Goal: Subscribe to service/newsletter

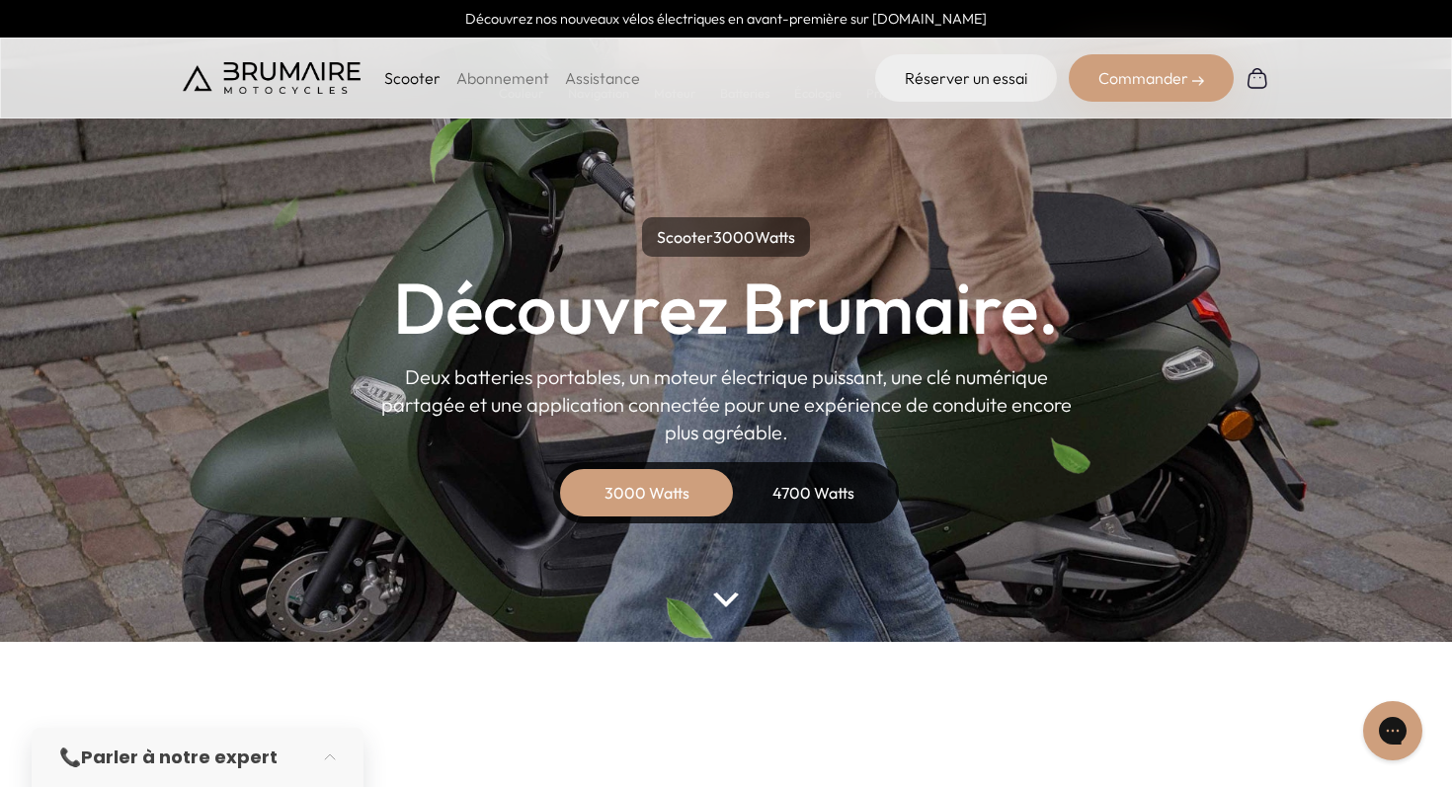
click at [512, 81] on link "Abonnement" at bounding box center [502, 78] width 93 height 20
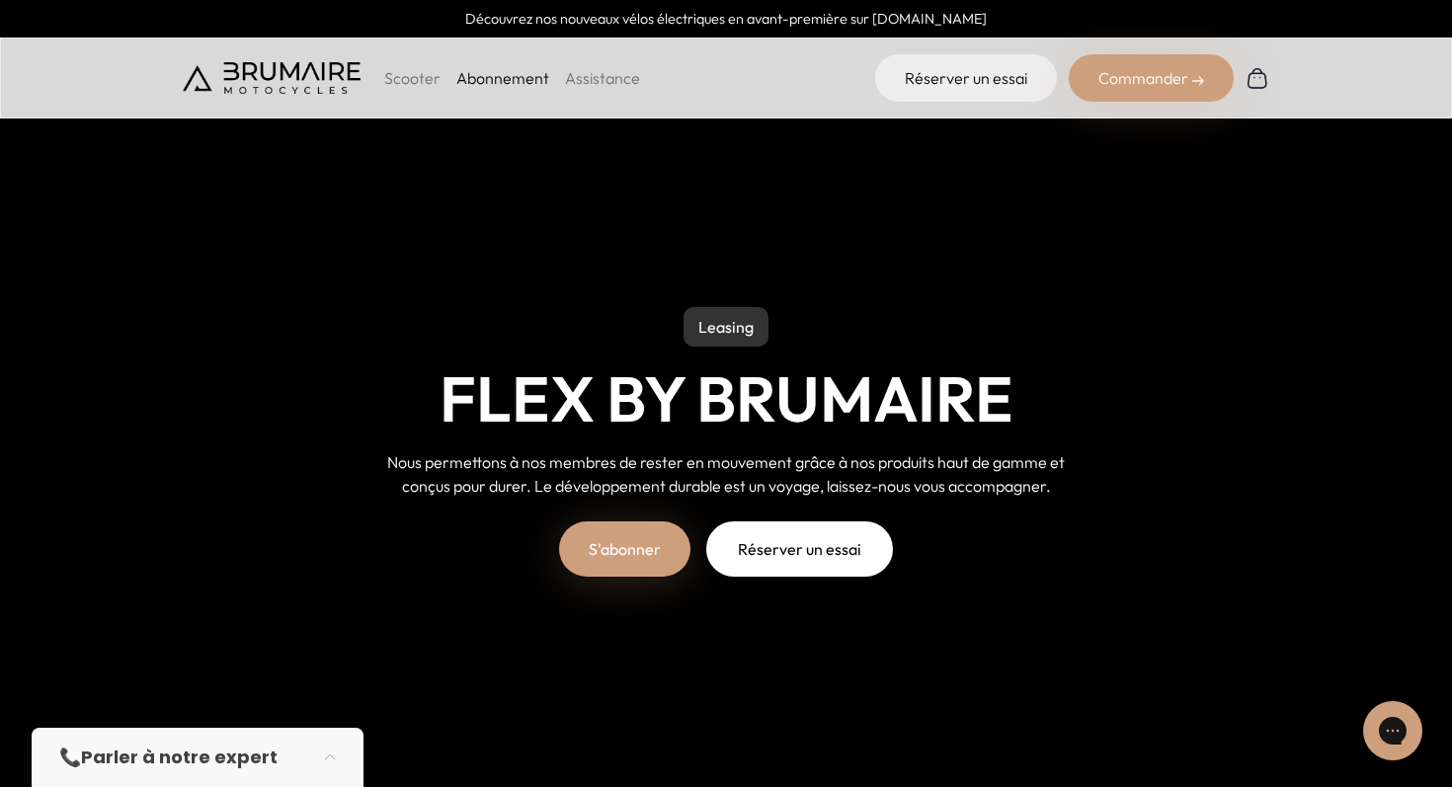
click at [741, 334] on p "Leasing" at bounding box center [726, 327] width 85 height 40
click at [613, 545] on link "S'abonner" at bounding box center [624, 549] width 131 height 55
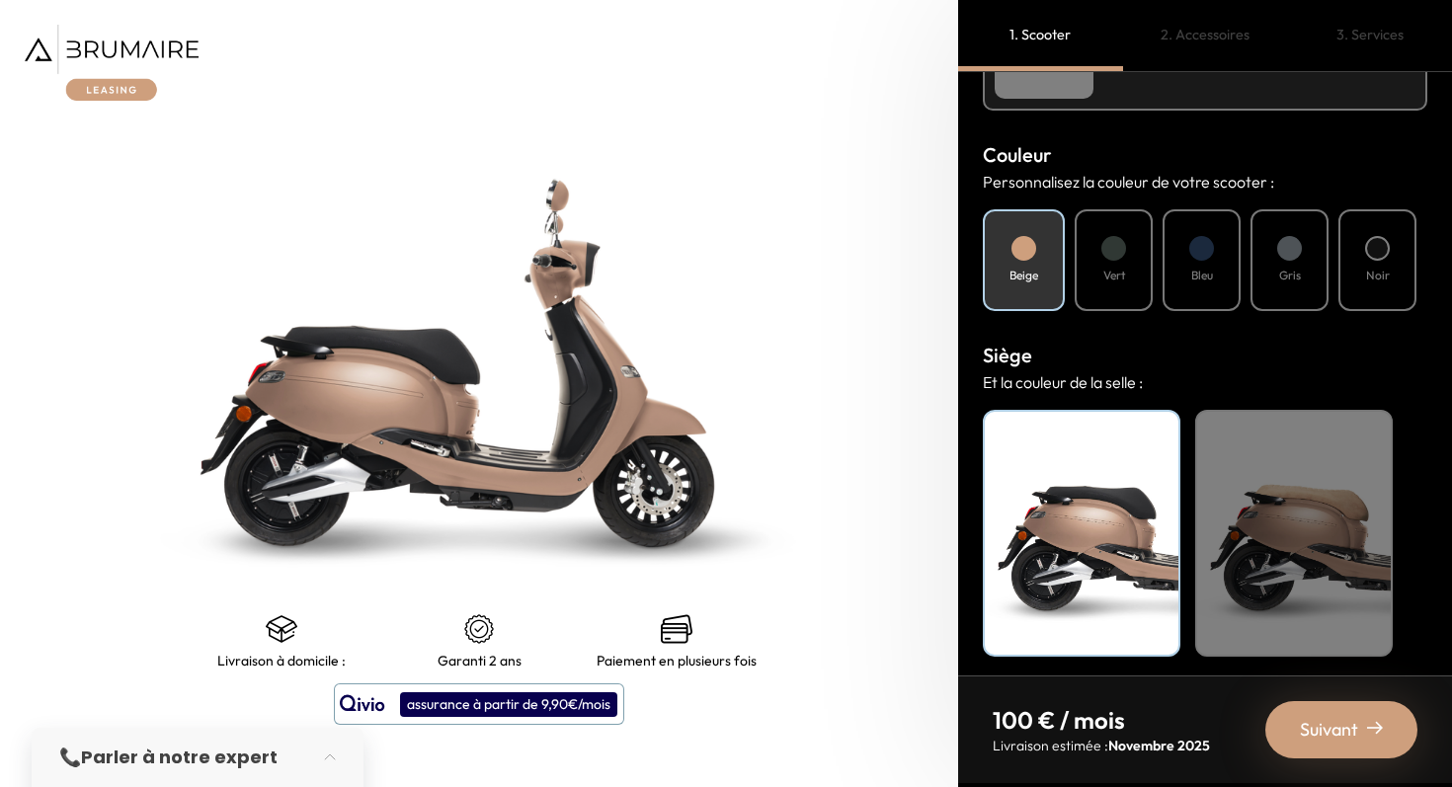
click at [1106, 249] on div at bounding box center [1113, 248] width 25 height 25
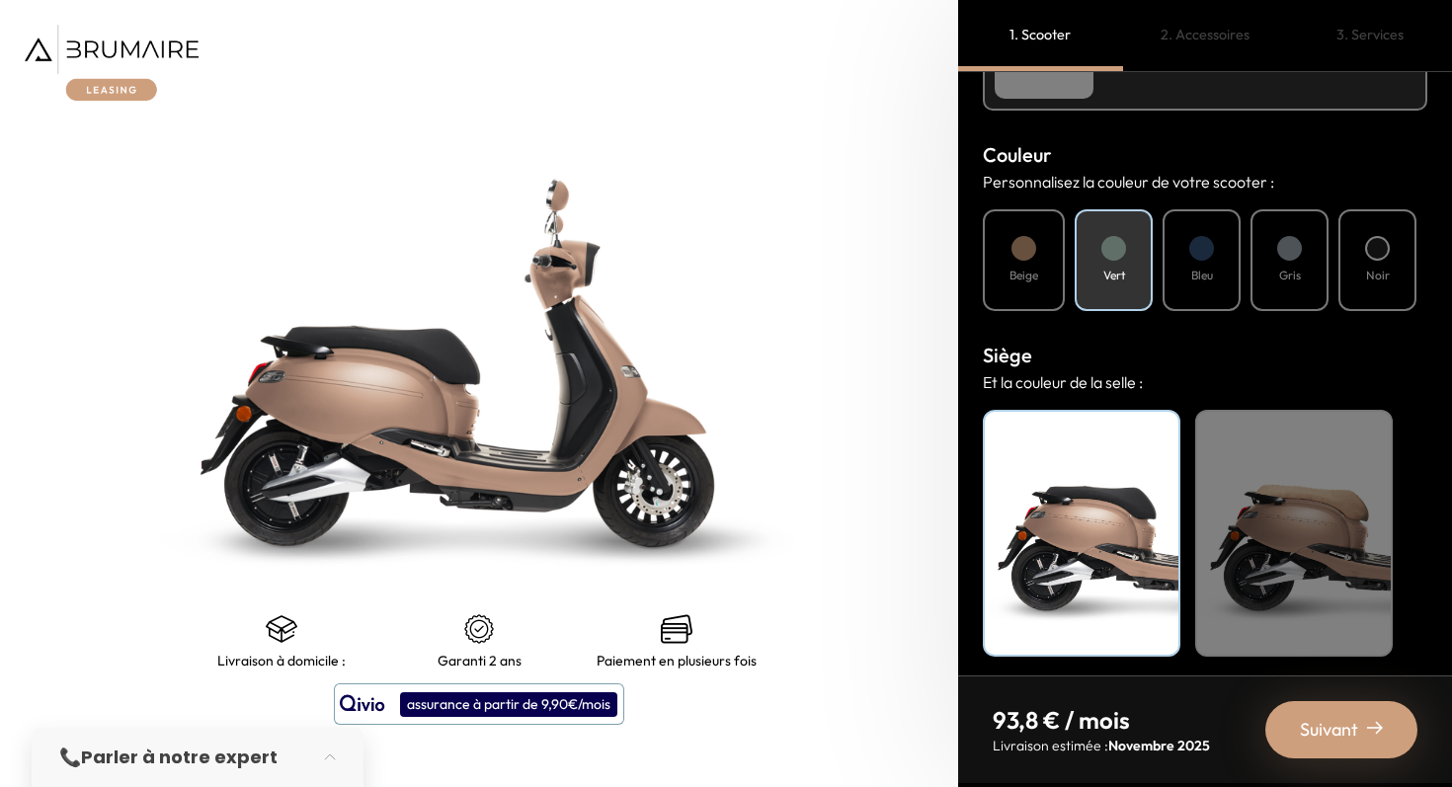
click at [1113, 268] on h4 "Vert" at bounding box center [1114, 276] width 22 height 18
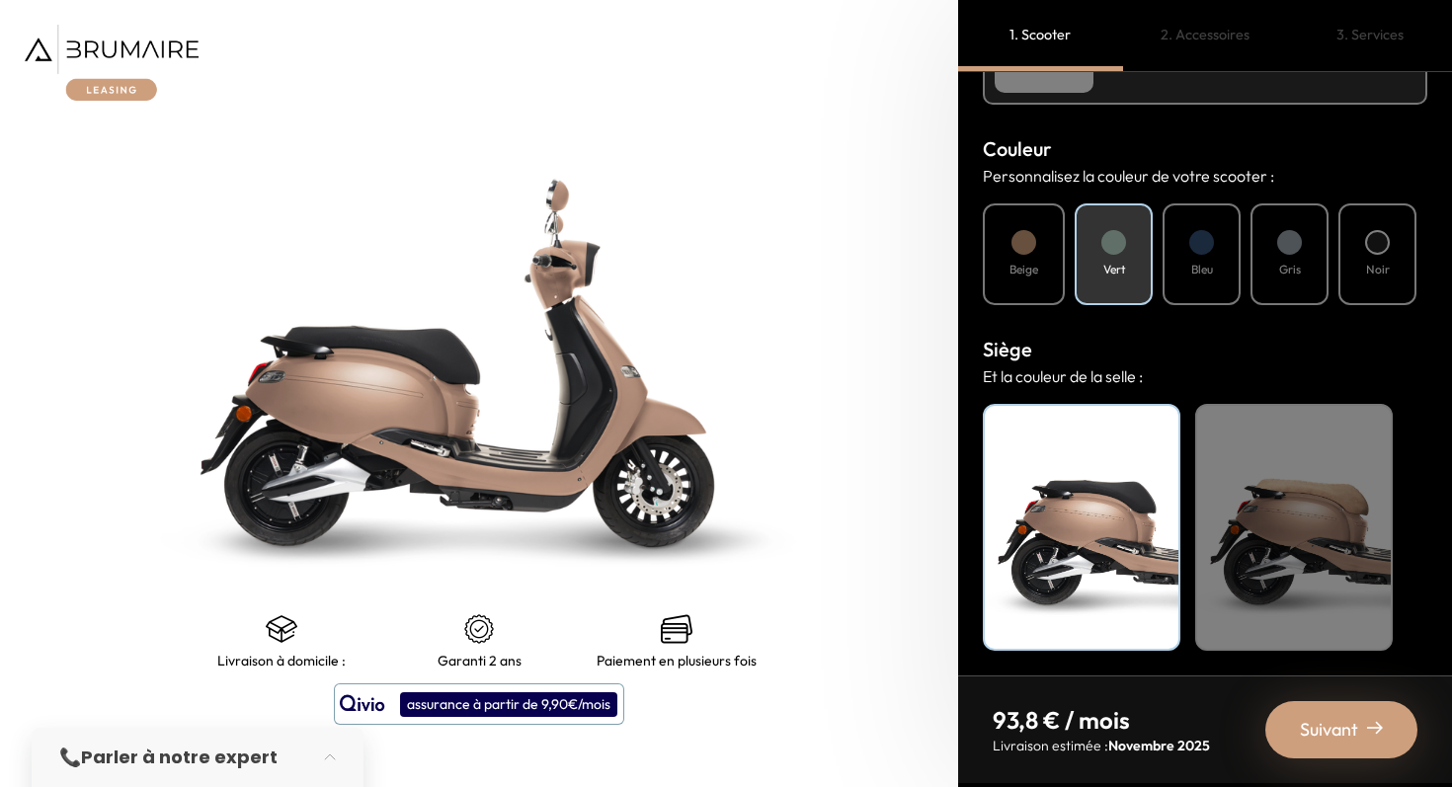
click at [1356, 728] on span "Suivant" at bounding box center [1329, 730] width 58 height 28
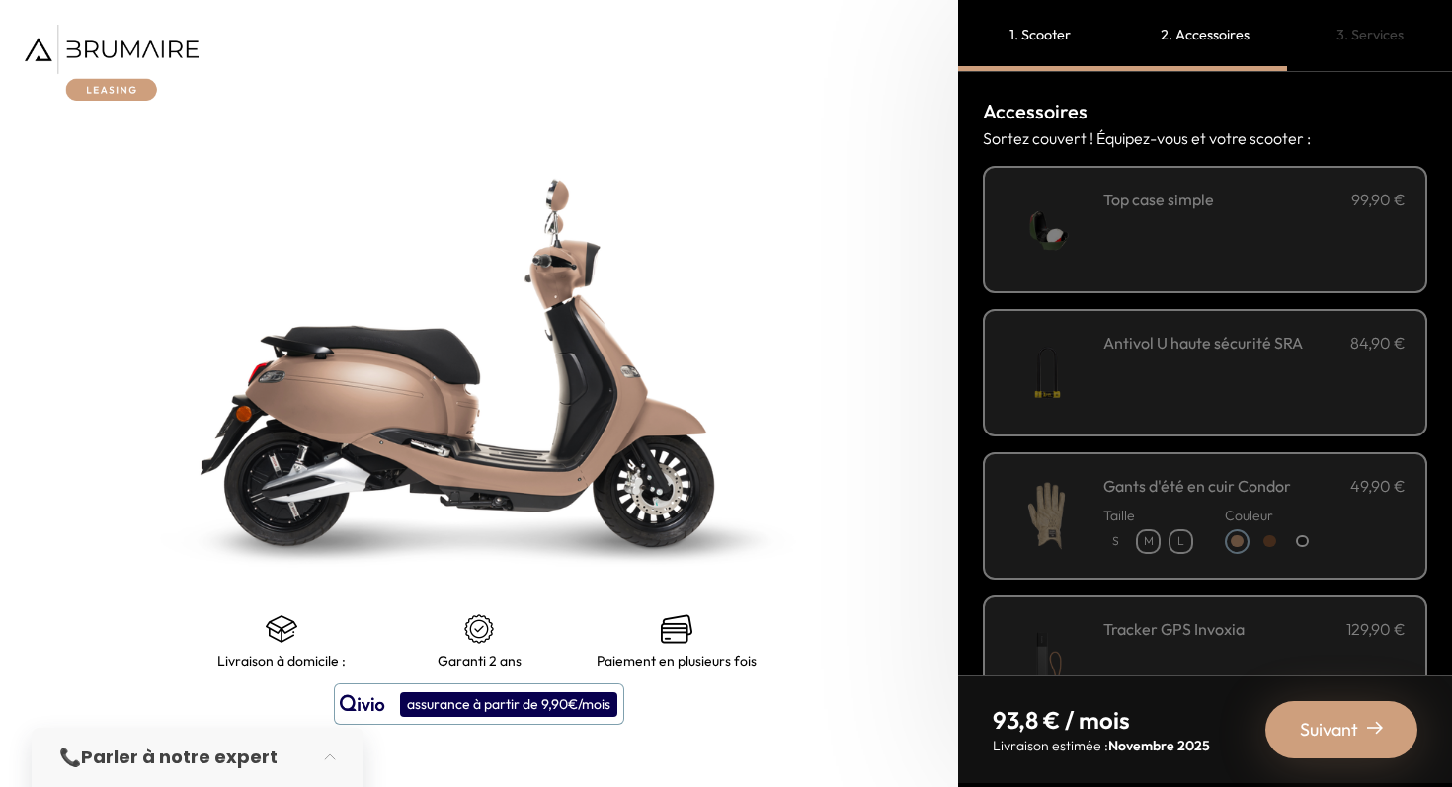
click at [1231, 216] on div "**********" at bounding box center [1254, 230] width 302 height 84
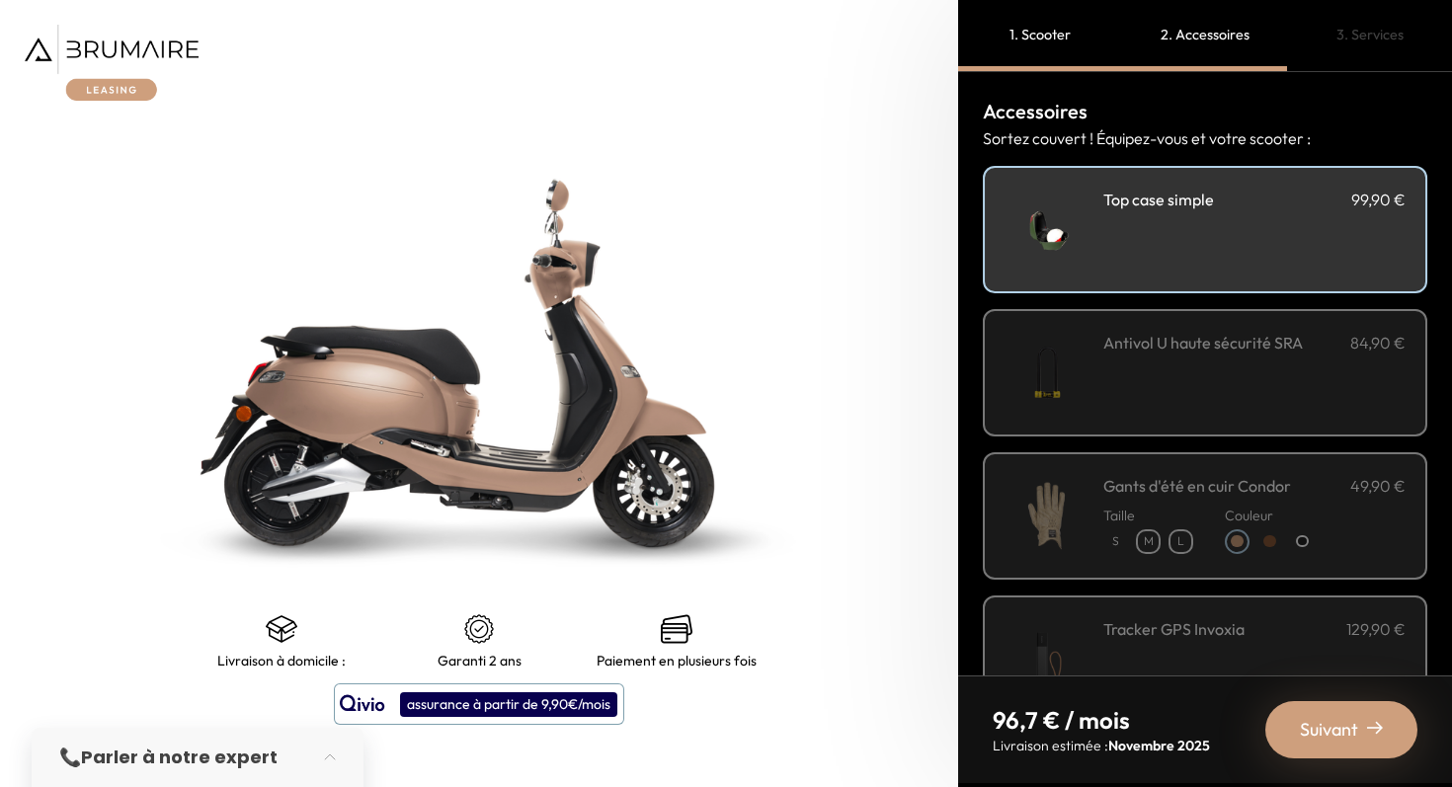
click at [1297, 367] on div "Antivol U haute sécurité SRA 84,90 €" at bounding box center [1254, 373] width 302 height 84
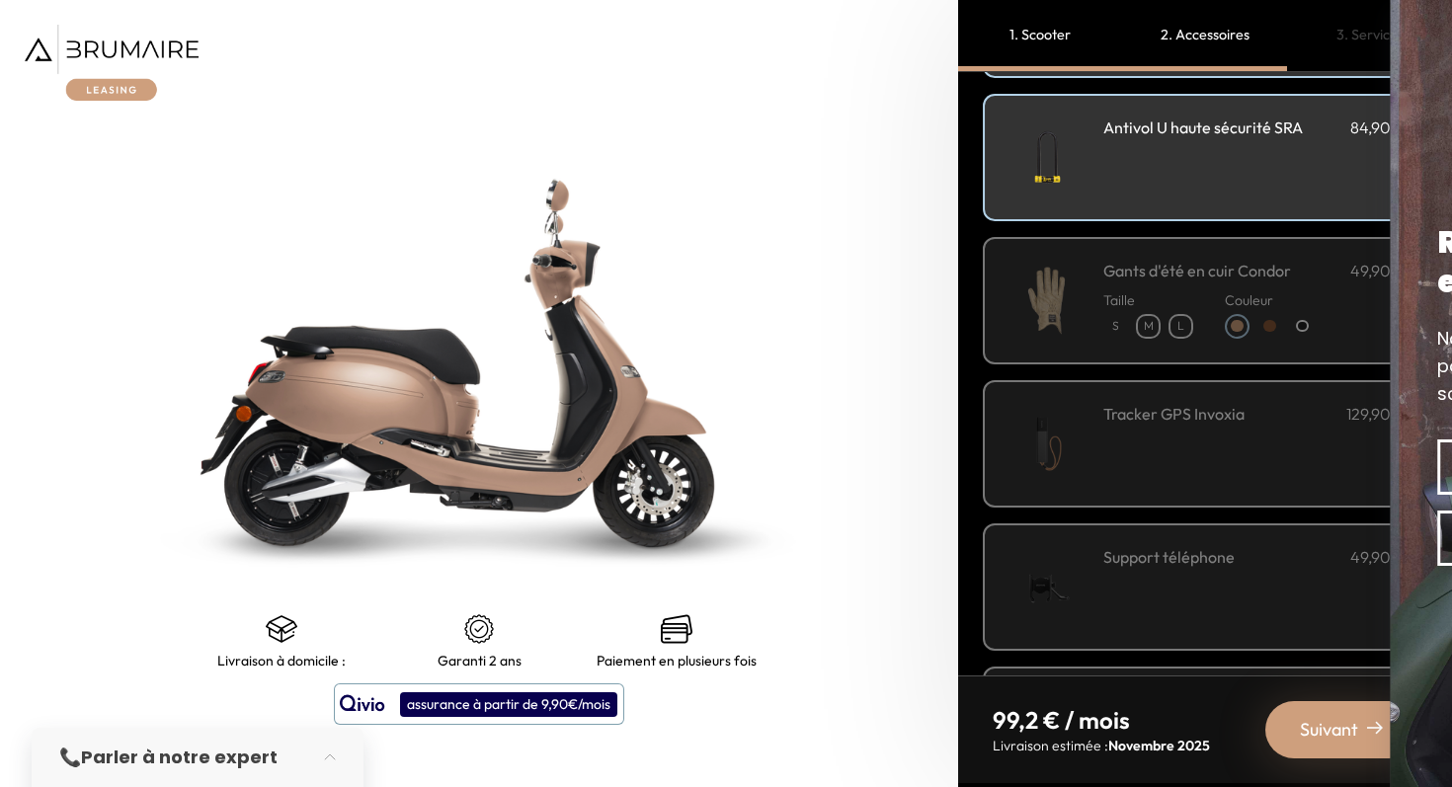
scroll to position [222, 0]
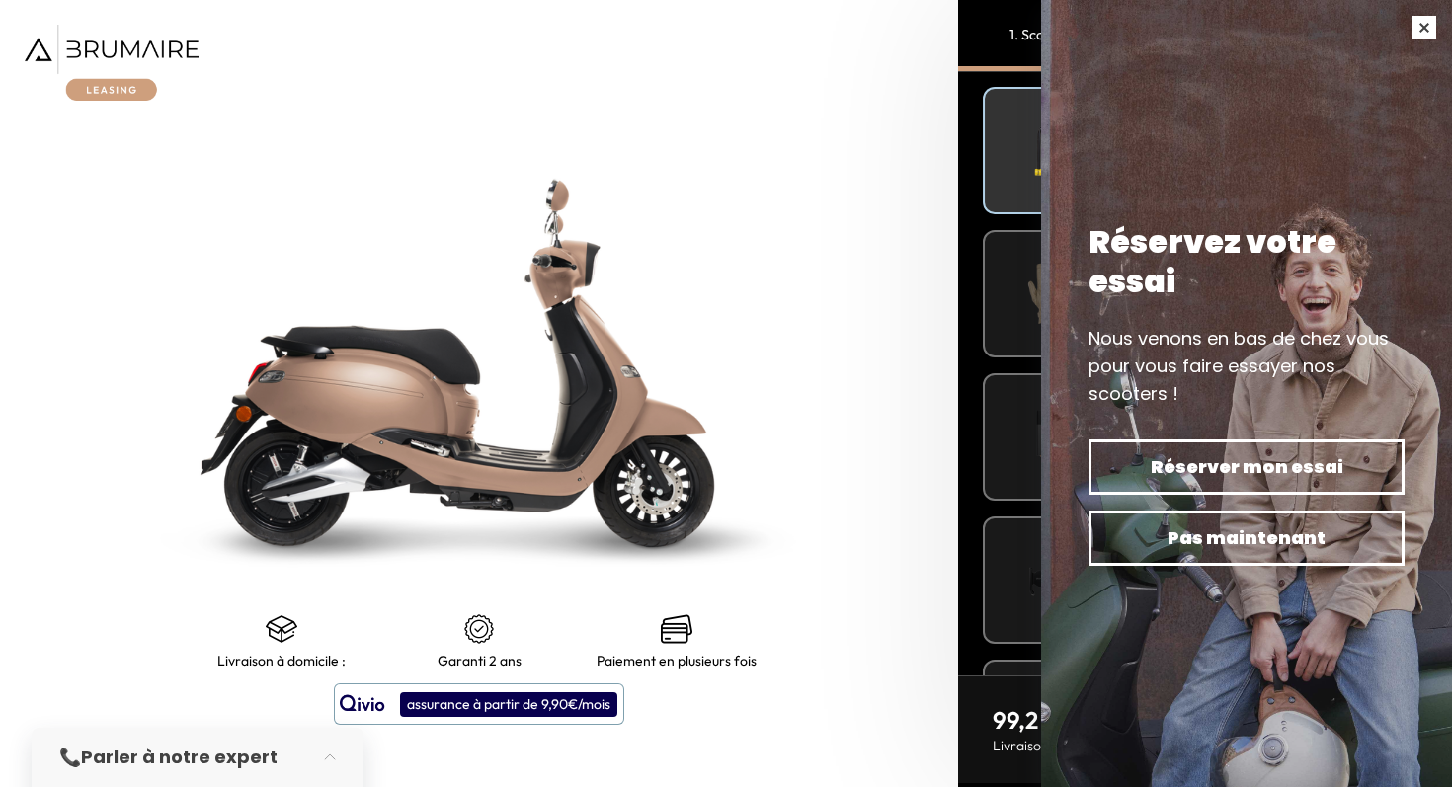
click at [1426, 27] on button "button" at bounding box center [1424, 27] width 55 height 55
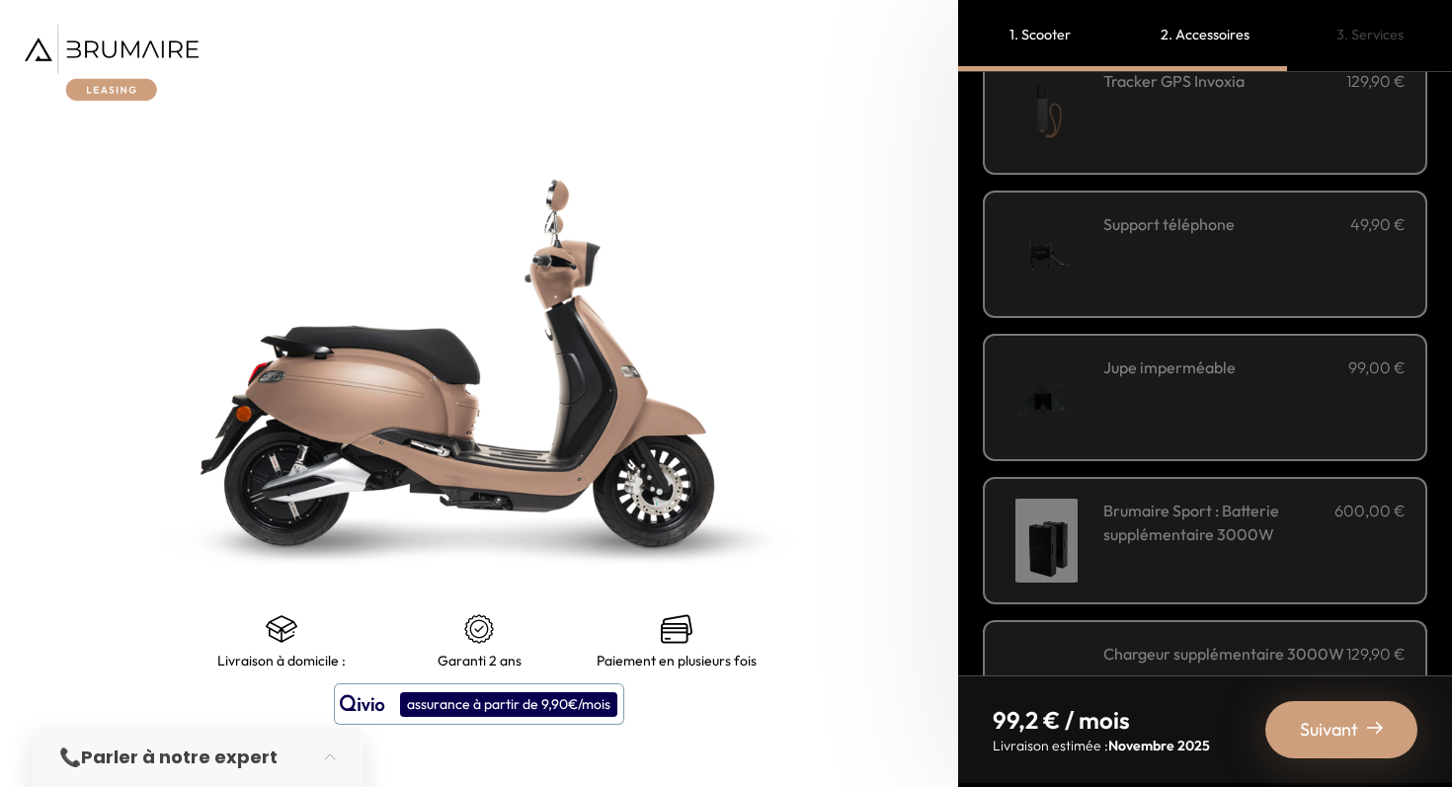
scroll to position [553, 0]
click at [1287, 409] on div "Jupe imperméable 99,00 €" at bounding box center [1254, 393] width 302 height 84
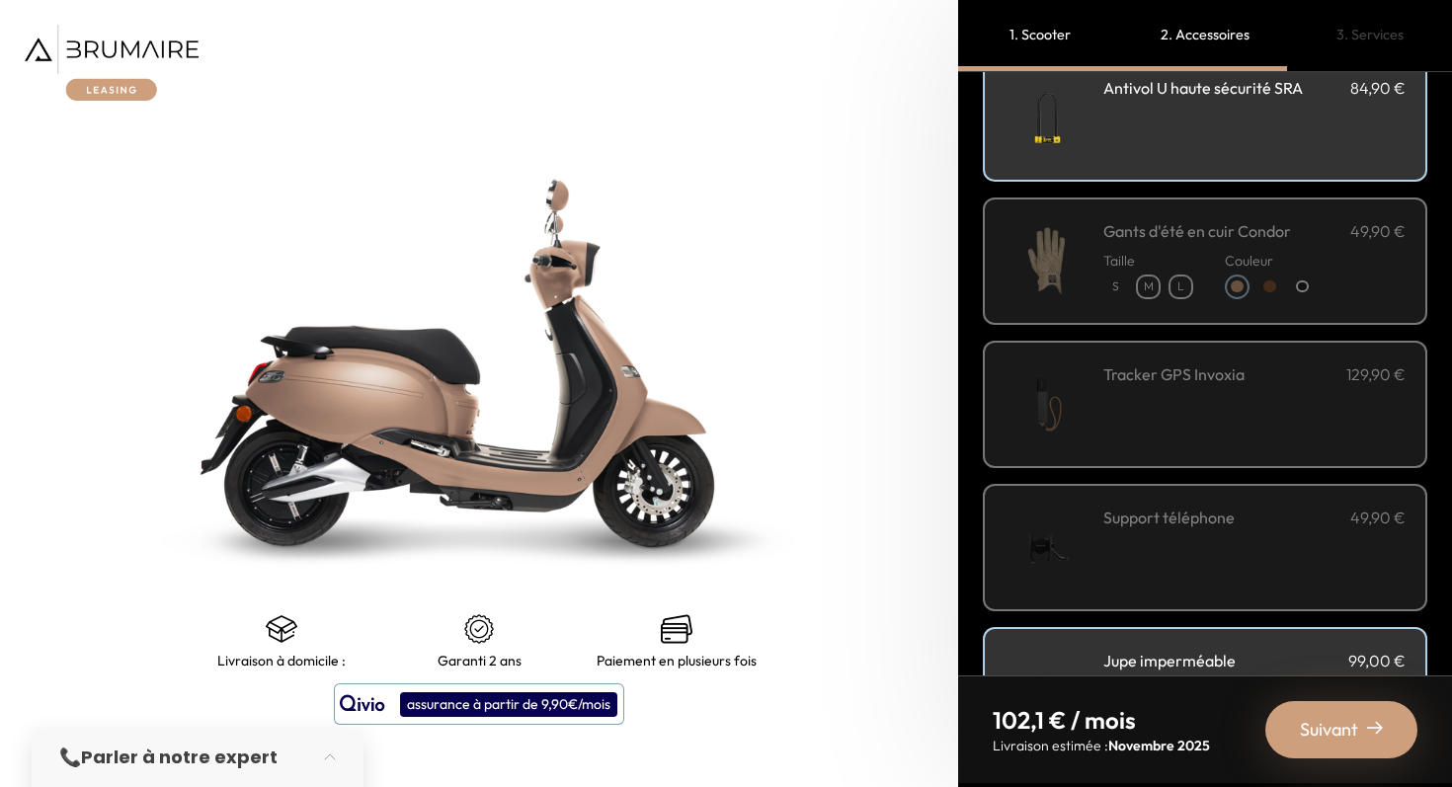
scroll to position [253, 0]
click at [1290, 575] on div "Support téléphone 49,90 €" at bounding box center [1254, 550] width 302 height 84
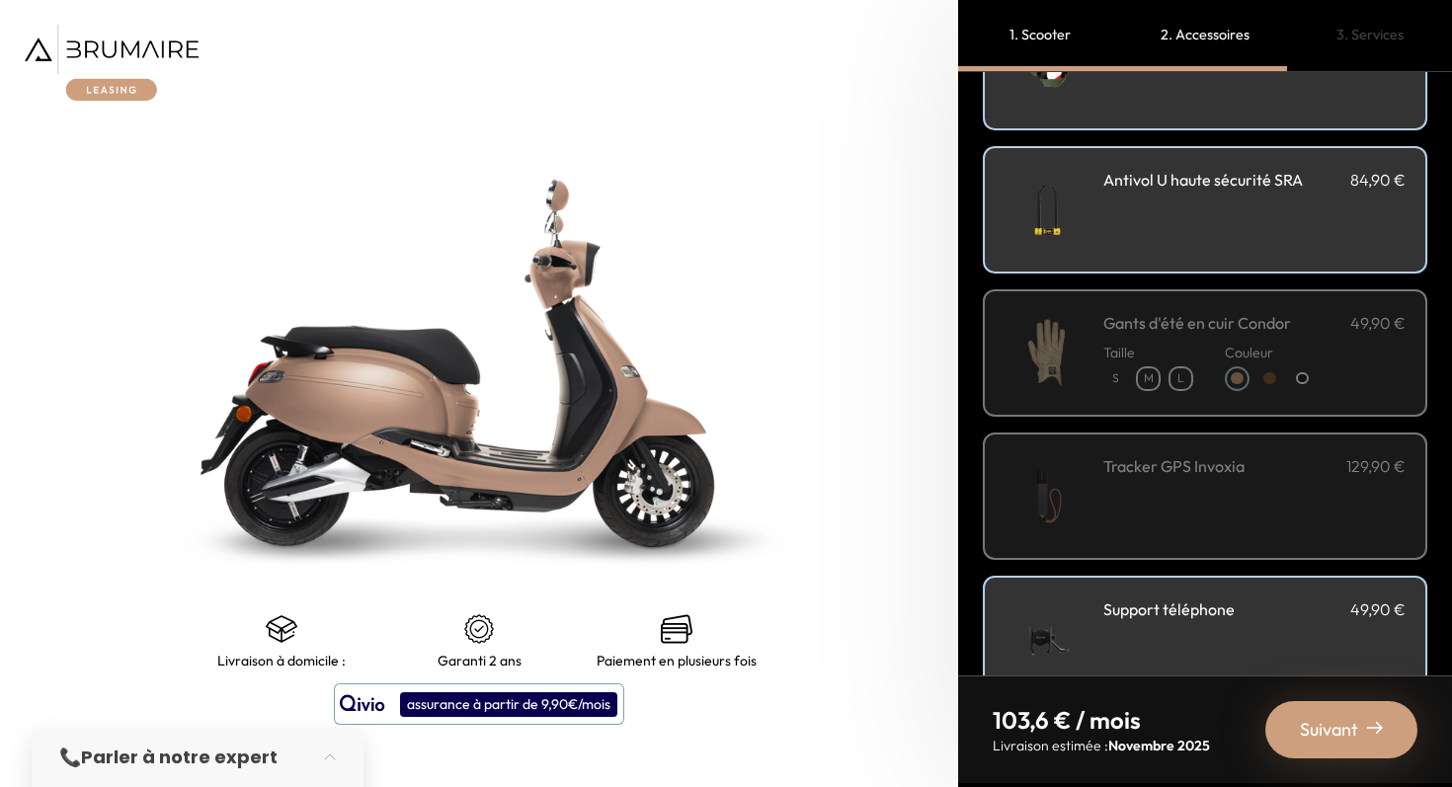
scroll to position [188, 0]
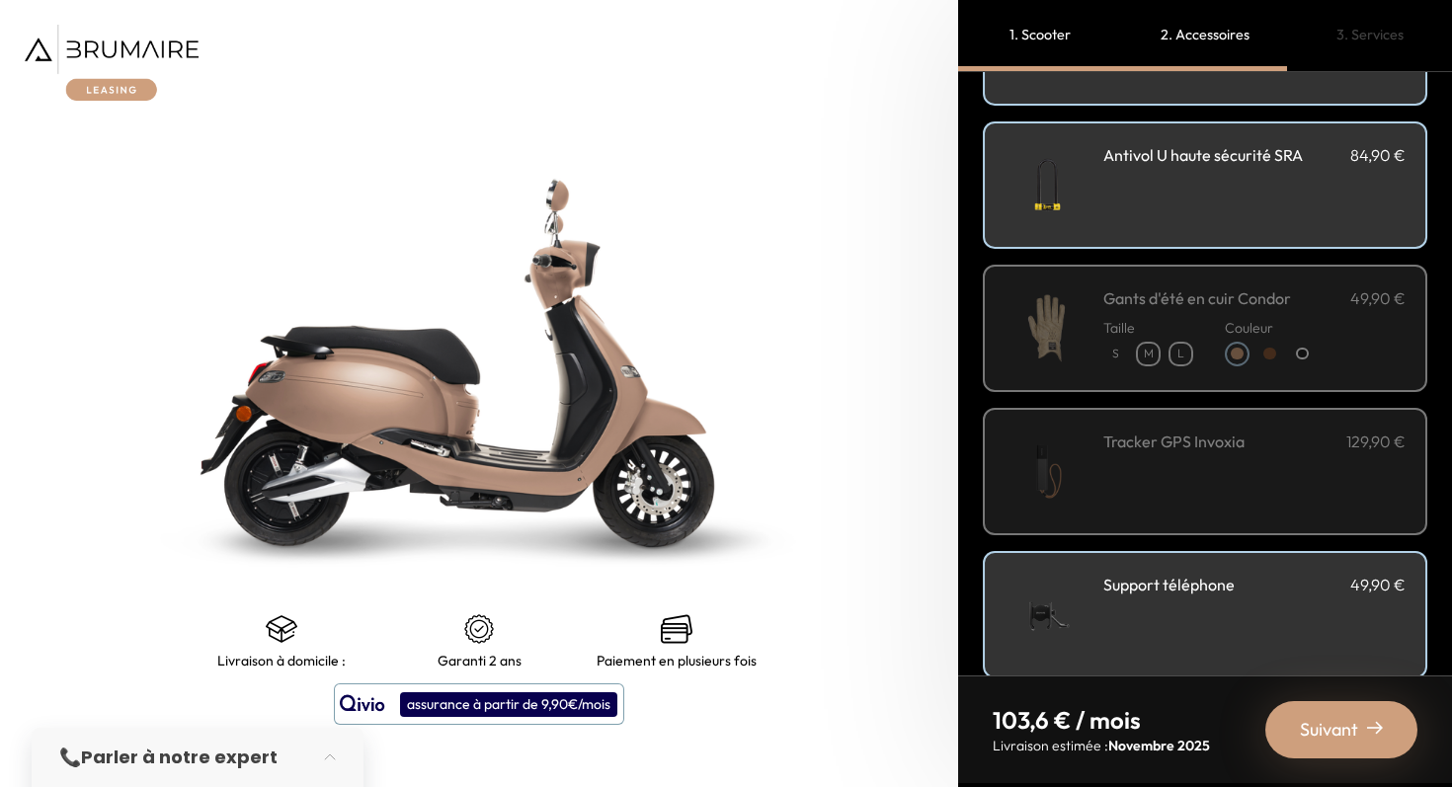
click at [1312, 478] on div "Tracker GPS Invoxia 129,90 €" at bounding box center [1254, 472] width 302 height 84
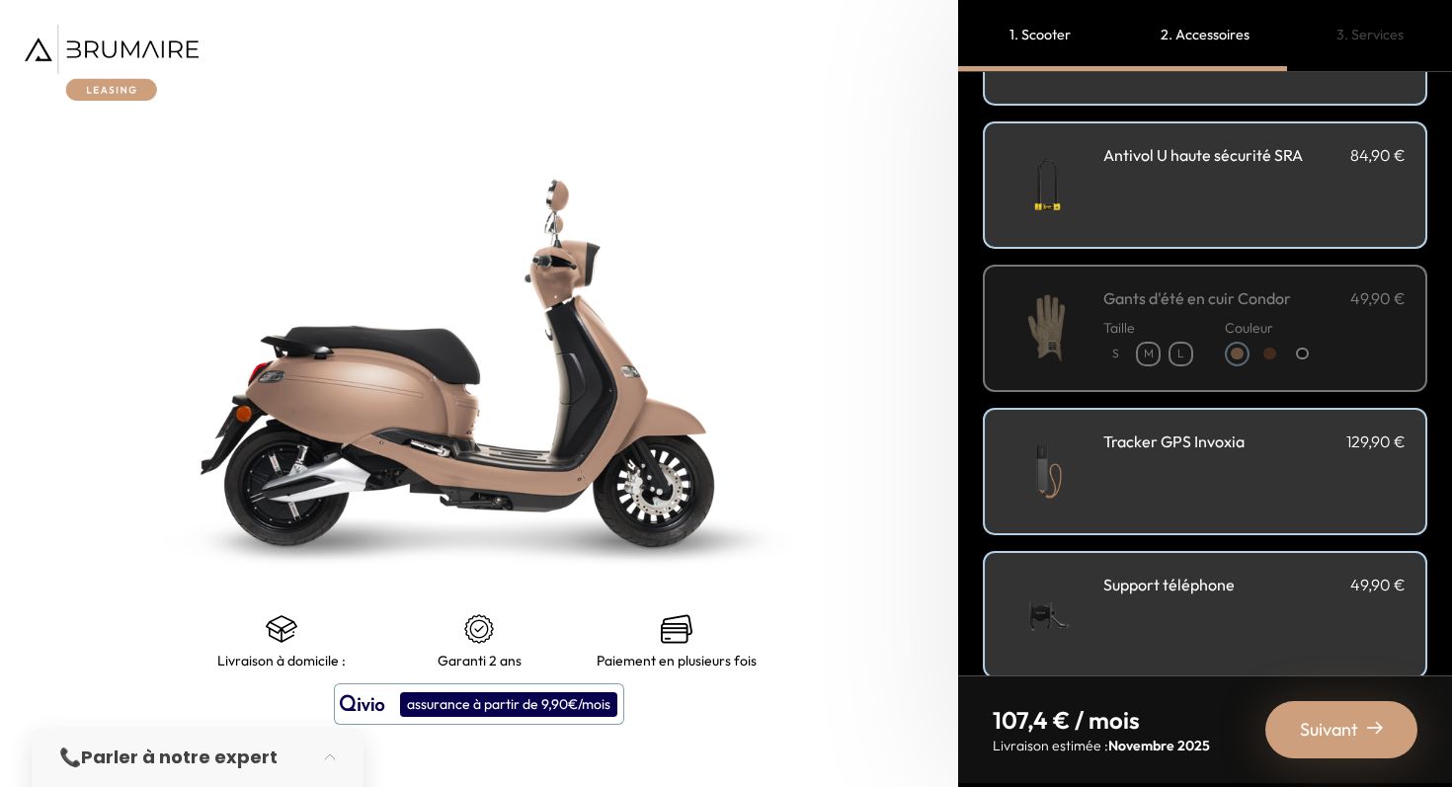
click at [1350, 736] on span "Suivant" at bounding box center [1329, 730] width 58 height 28
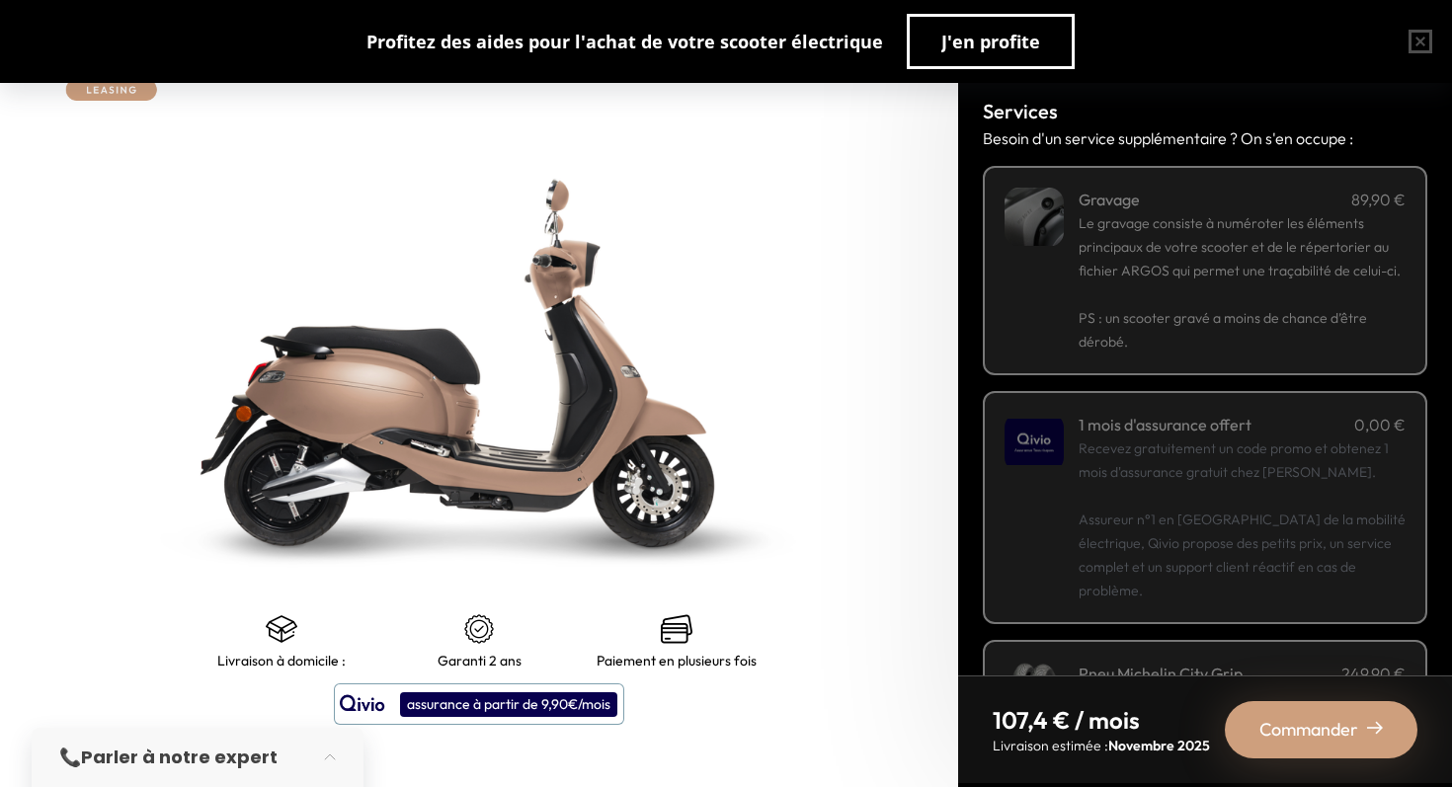
click at [1316, 317] on span "PS : un scooter gravé a moins de chance d’être dérobé." at bounding box center [1223, 329] width 288 height 41
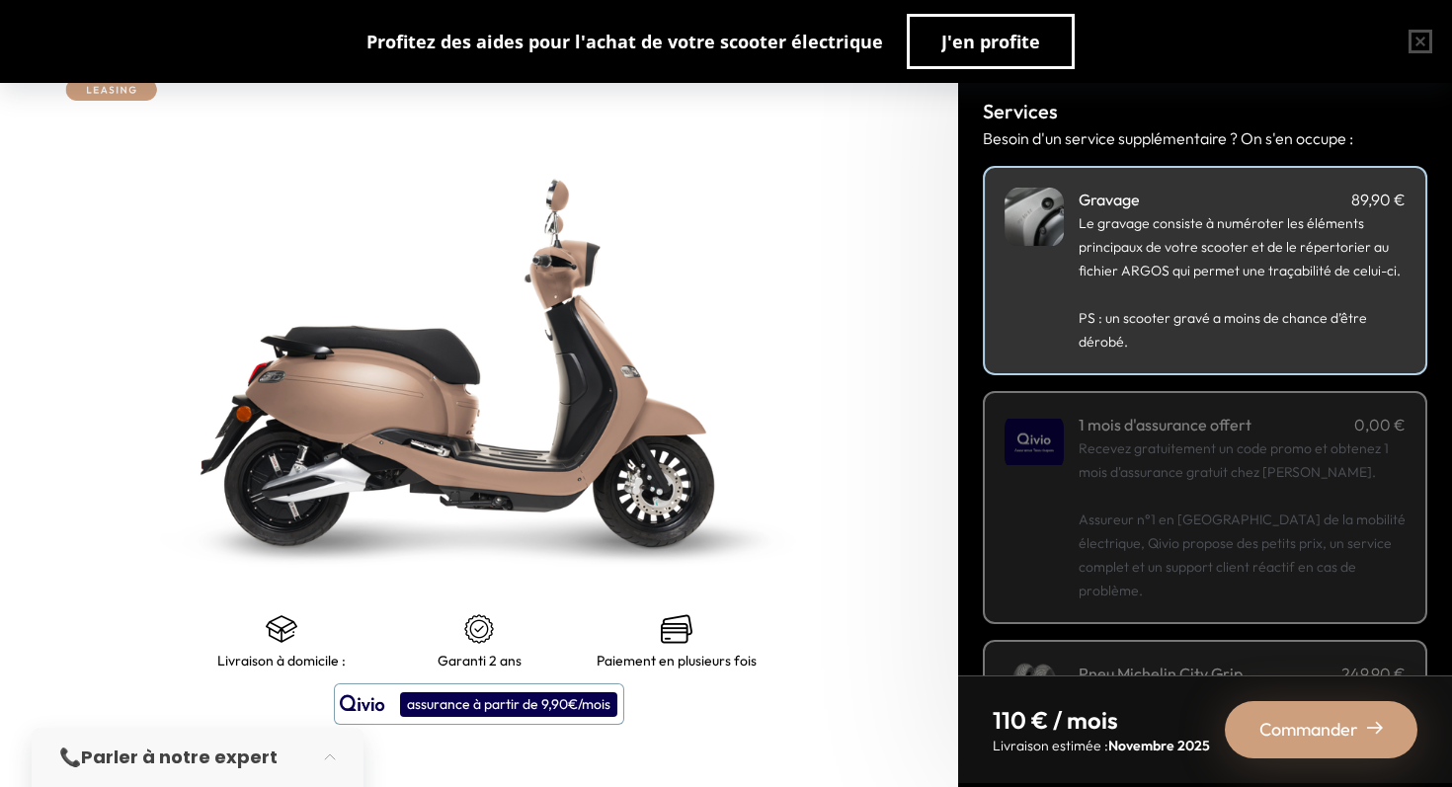
click at [1311, 320] on span "PS : un scooter gravé a moins de chance d’être dérobé." at bounding box center [1223, 329] width 288 height 41
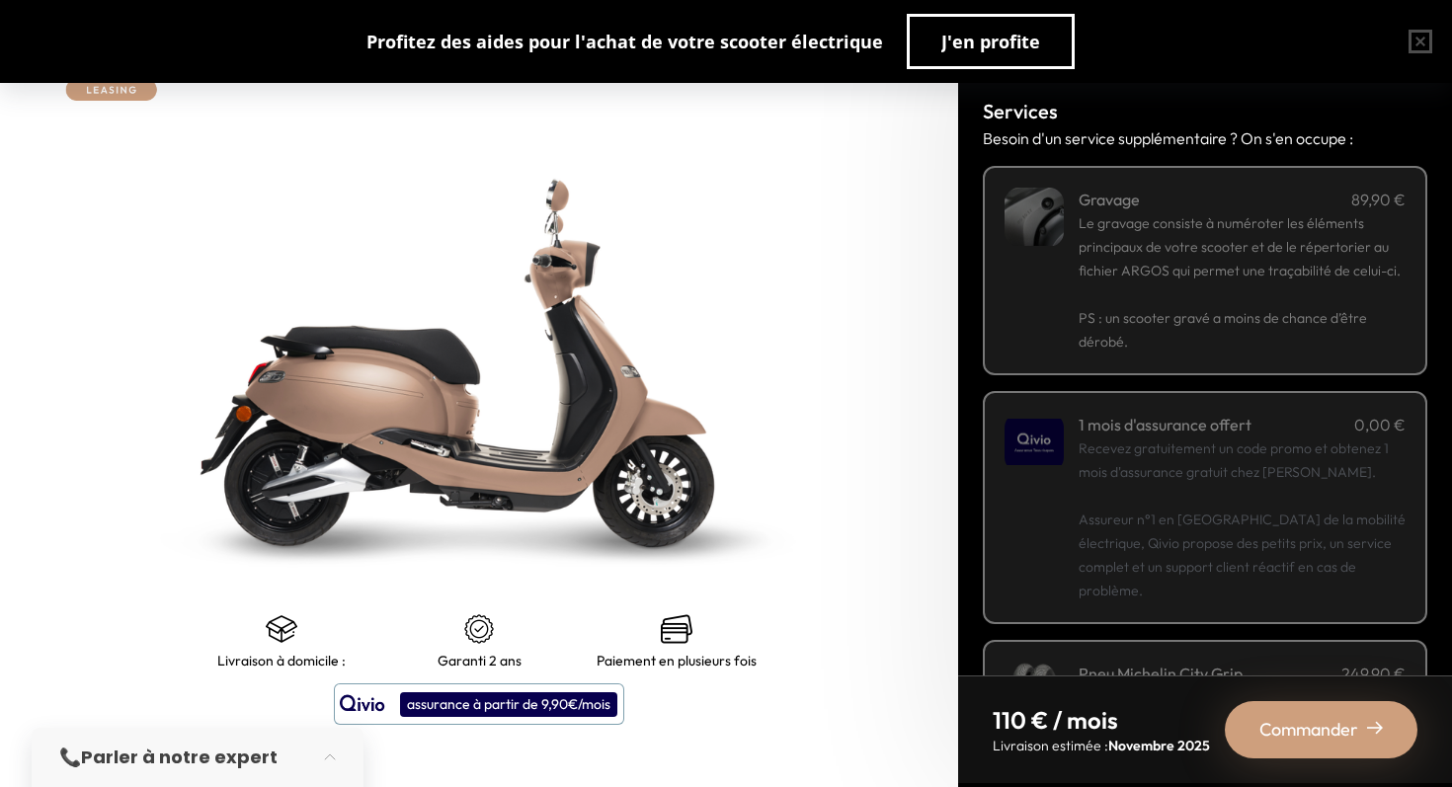
click at [1355, 475] on p "Recevez gratuitement un code promo et obtenez 1 mois d'assurance gratuit chez Q…" at bounding box center [1242, 520] width 327 height 166
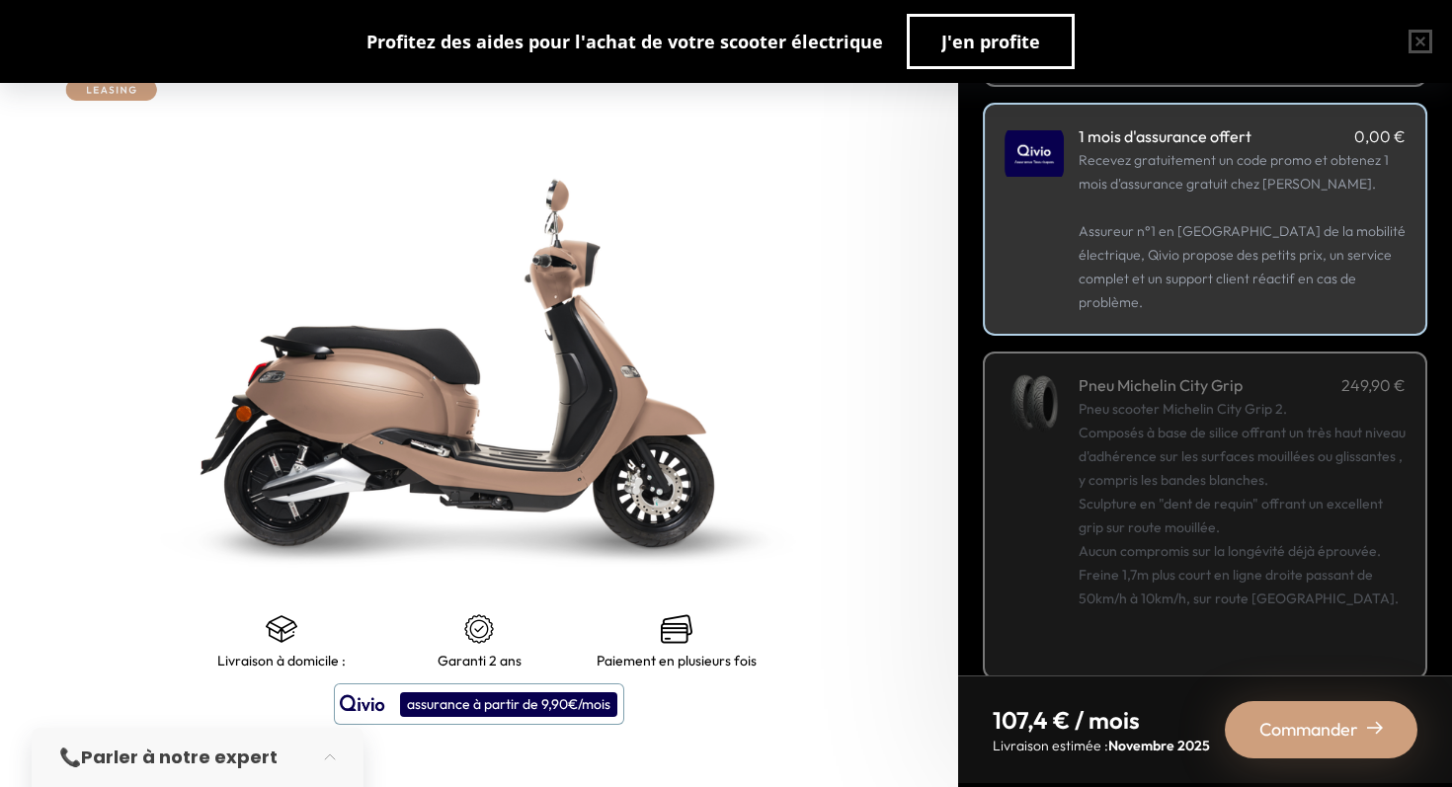
scroll to position [293, 0]
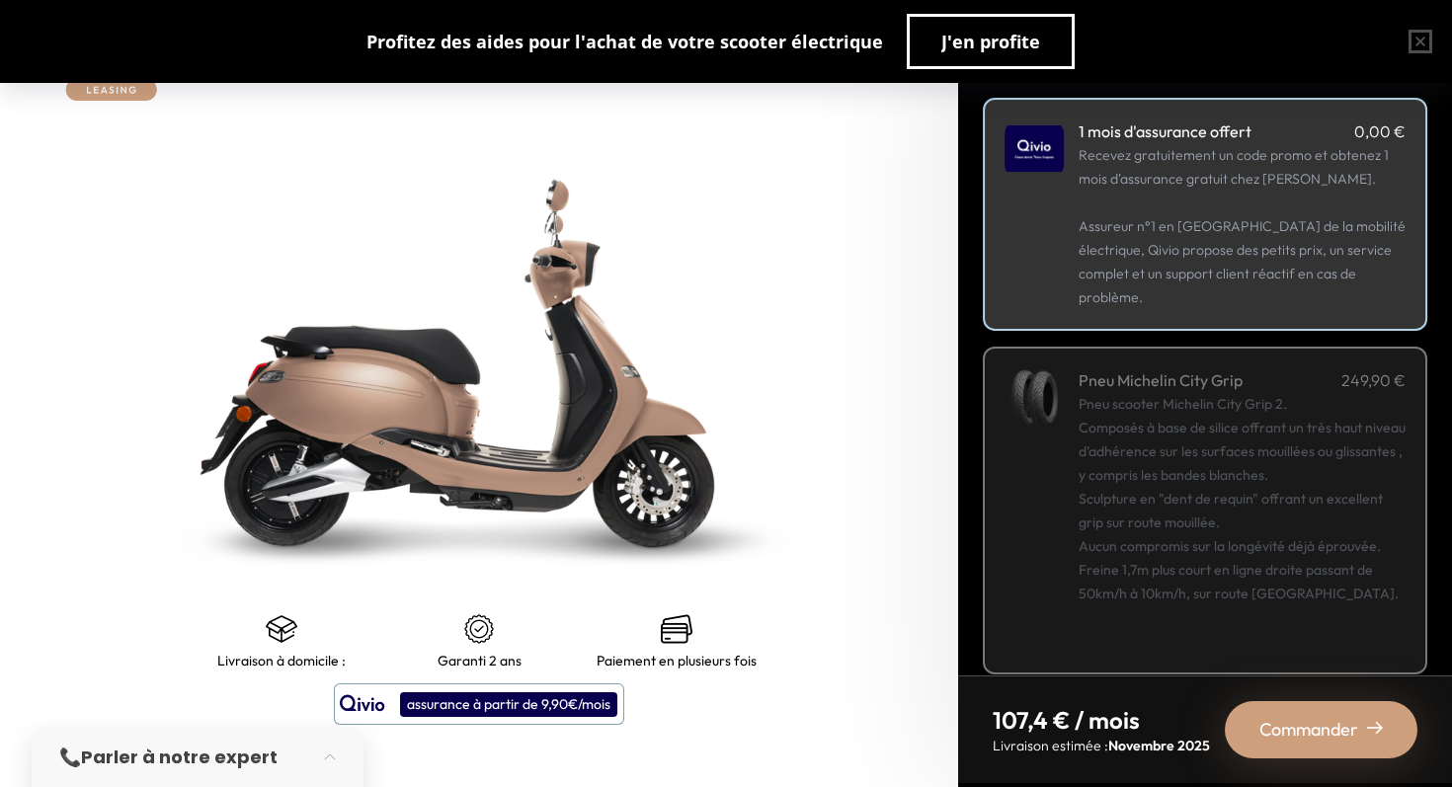
click at [1357, 732] on span "Commander" at bounding box center [1309, 730] width 99 height 28
